Goal: Navigation & Orientation: Find specific page/section

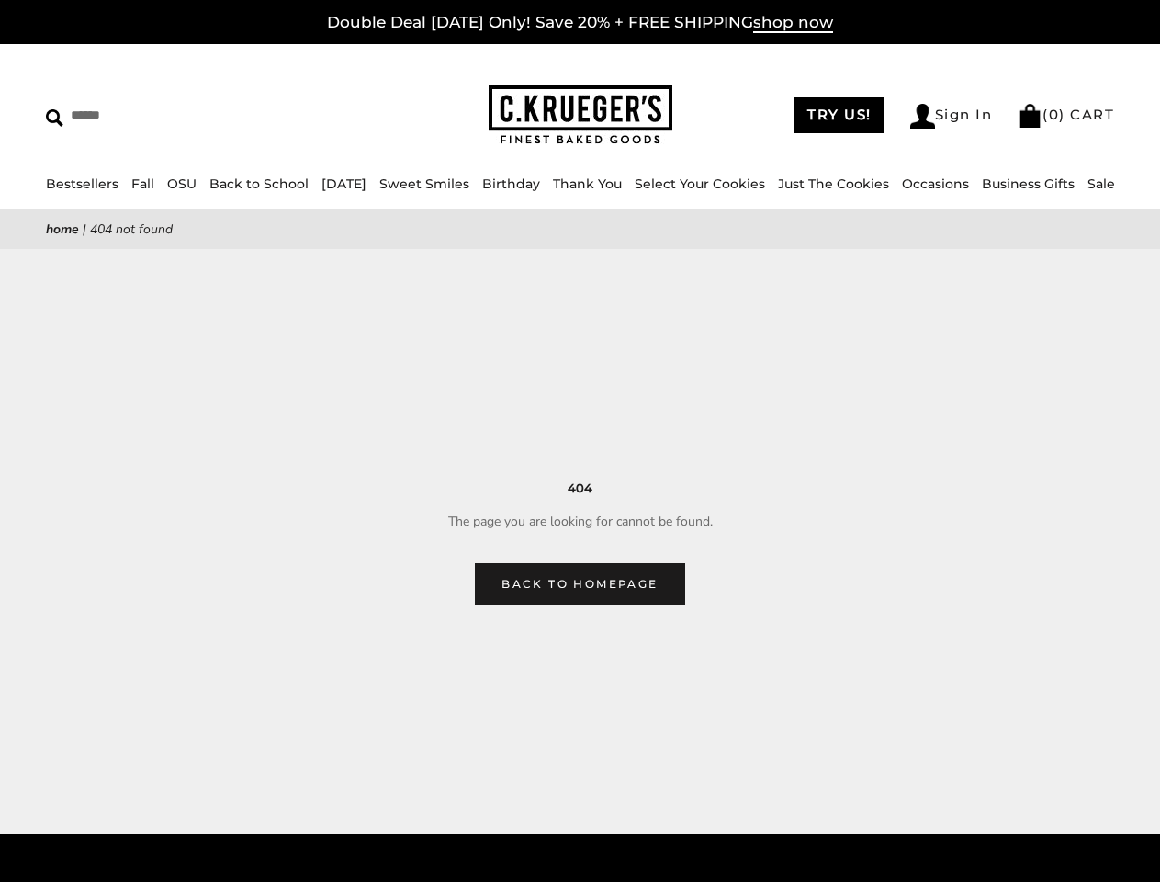
click at [579, 441] on main "Home | 404 Not Found 404 The page you are looking for cannot be found. Back to …" at bounding box center [580, 406] width 1160 height 395
click at [940, 184] on link "Occasions" at bounding box center [935, 183] width 67 height 17
